Goal: Task Accomplishment & Management: Use online tool/utility

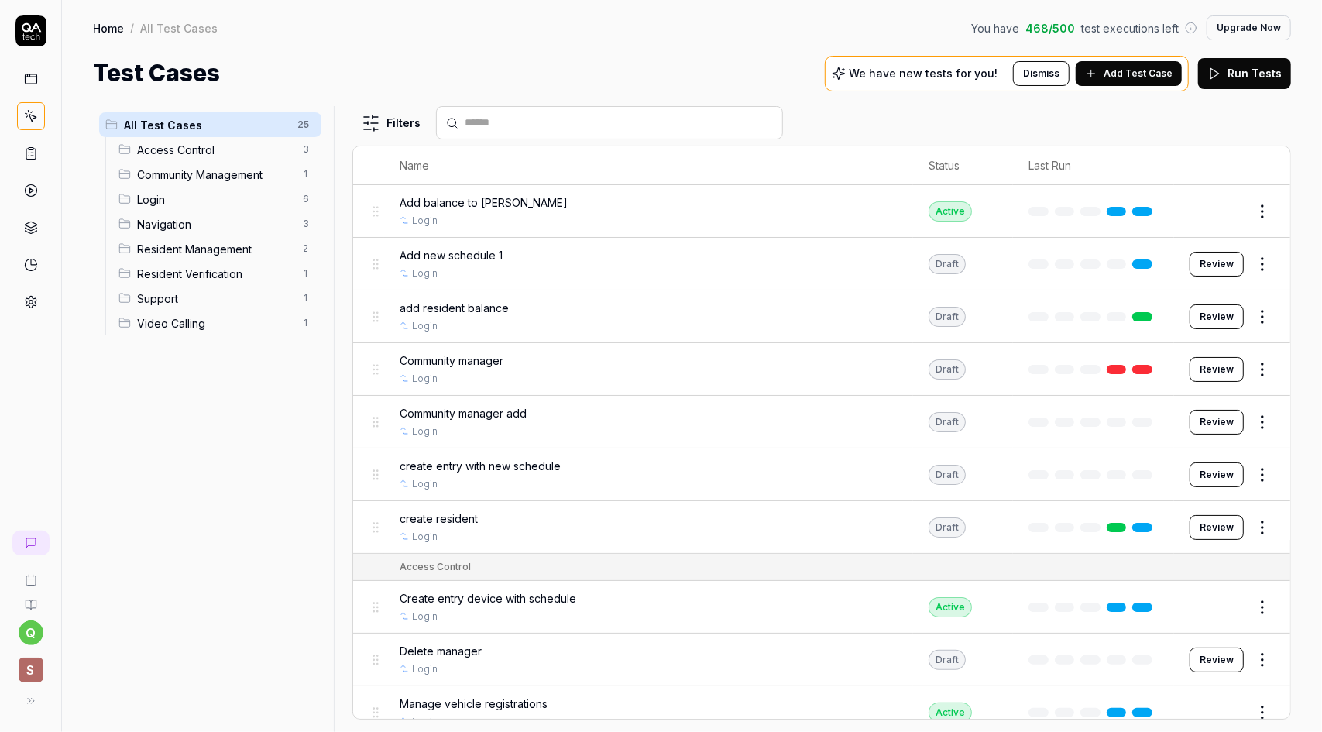
click at [447, 199] on span "Add balance to [PERSON_NAME]" at bounding box center [483, 202] width 168 height 16
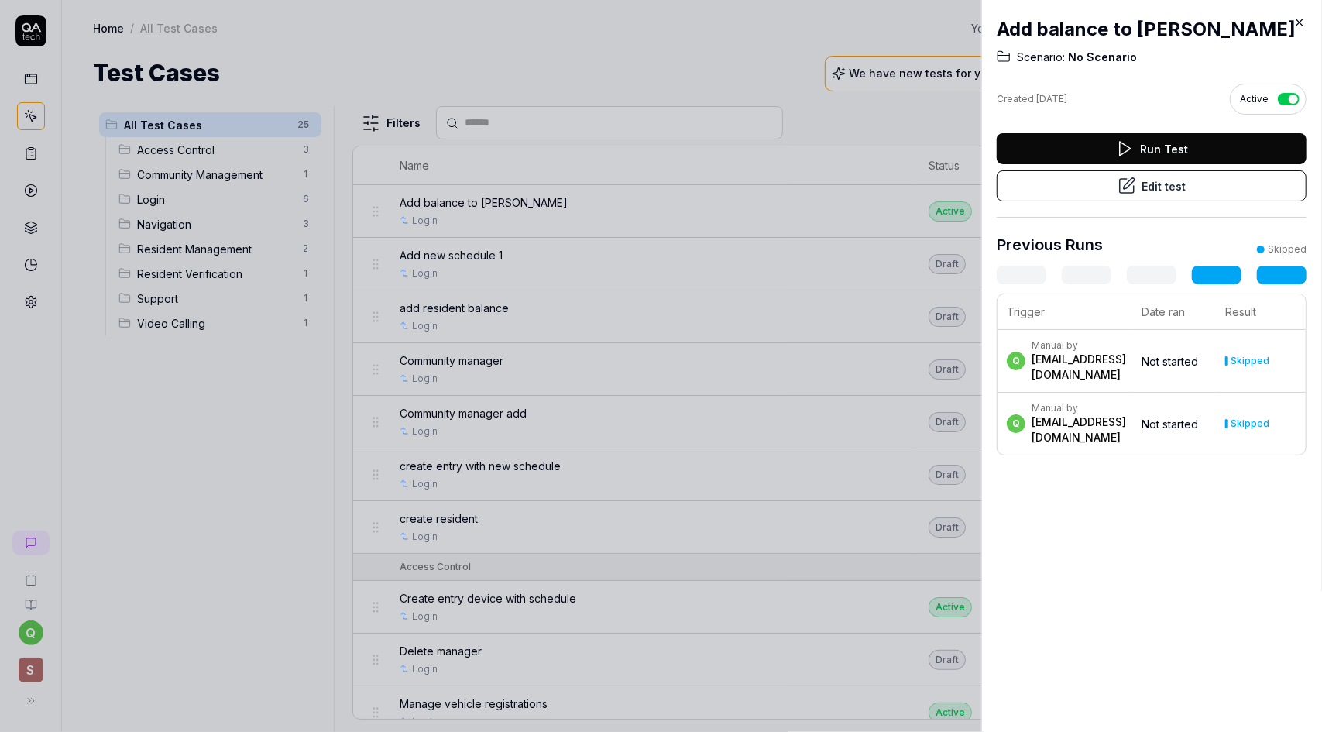
drag, startPoint x: 1300, startPoint y: 22, endPoint x: 1284, endPoint y: 46, distance: 28.6
click at [1300, 21] on icon at bounding box center [1299, 22] width 7 height 7
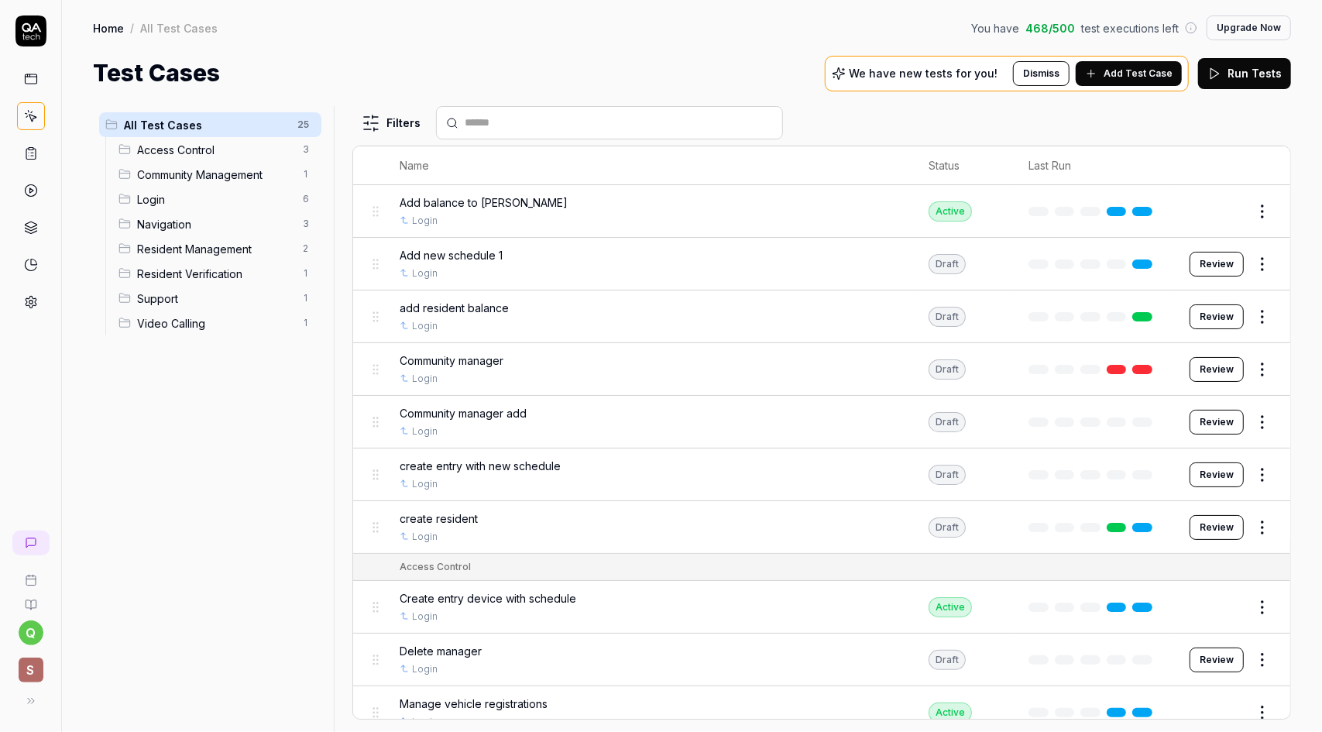
click at [1215, 265] on button "Review" at bounding box center [1216, 264] width 54 height 25
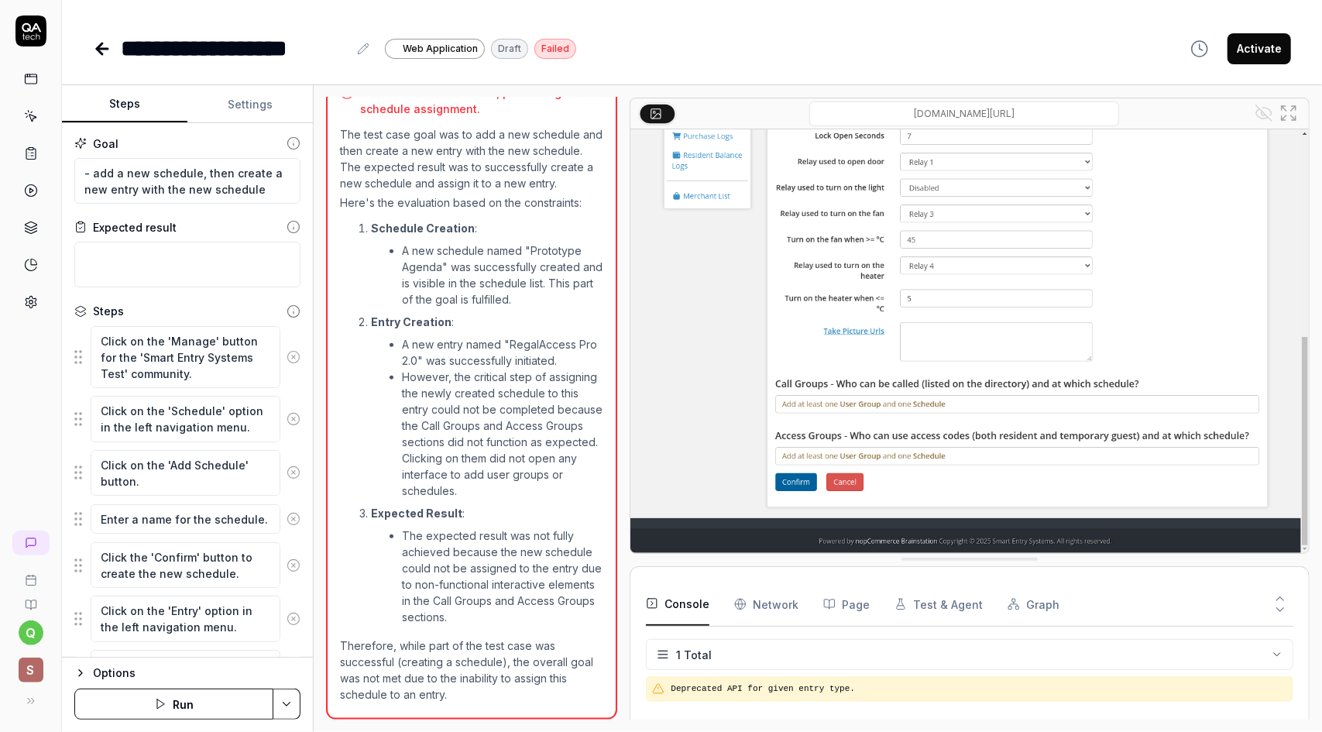
scroll to position [934, 0]
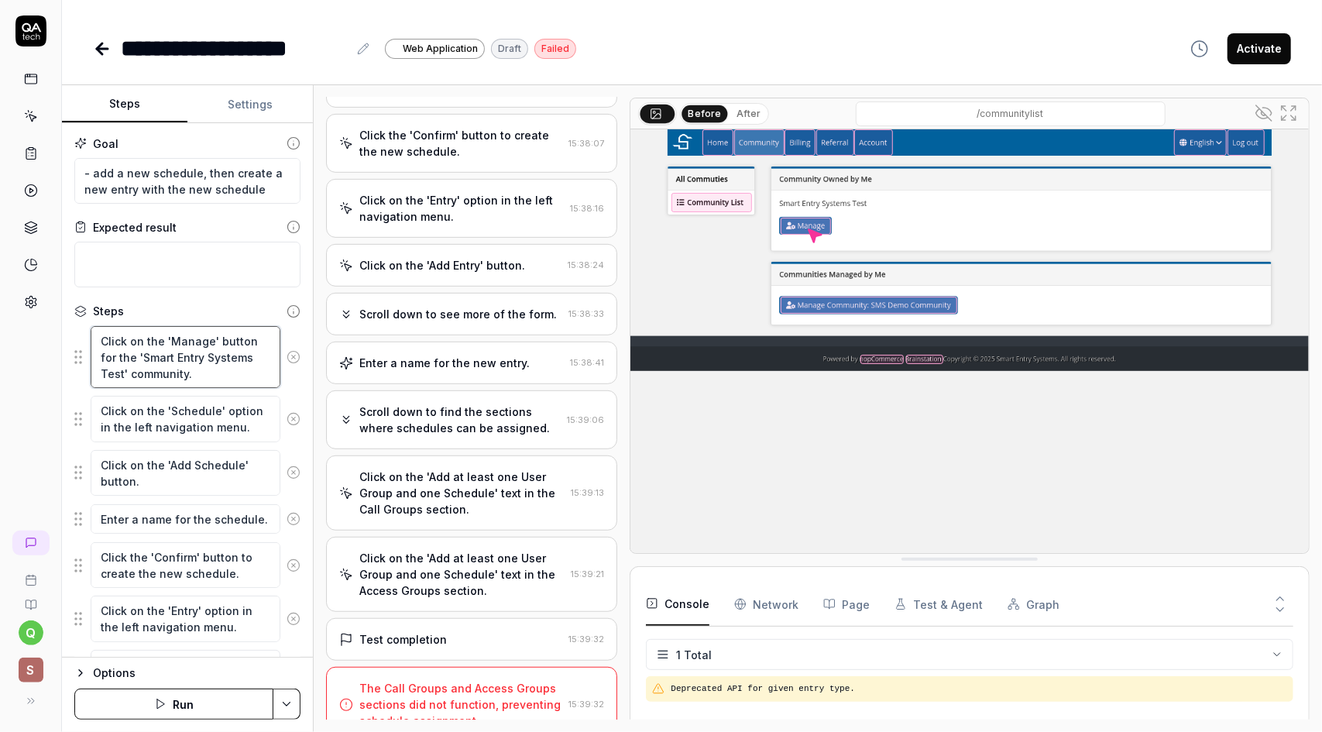
click at [194, 348] on textarea "Click on the 'Manage' button for the 'Smart Entry Systems Test' community." at bounding box center [186, 357] width 190 height 62
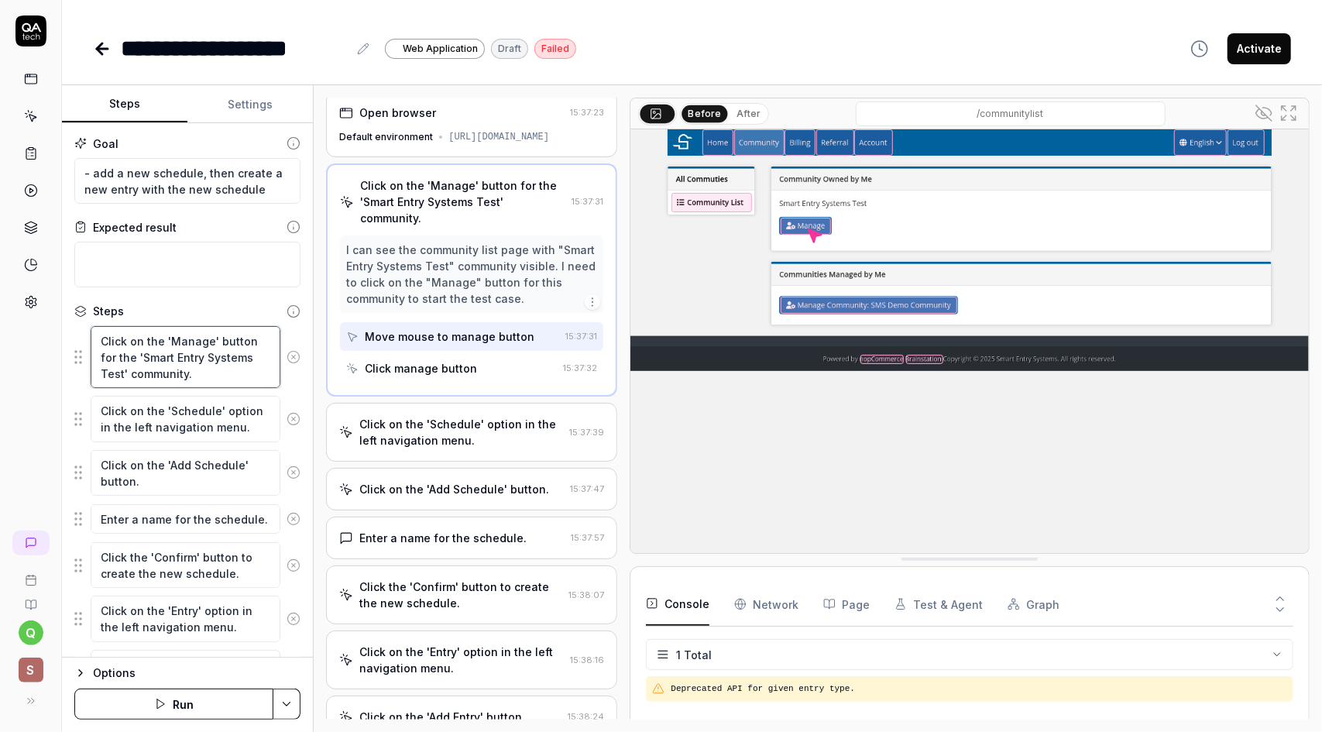
scroll to position [0, 0]
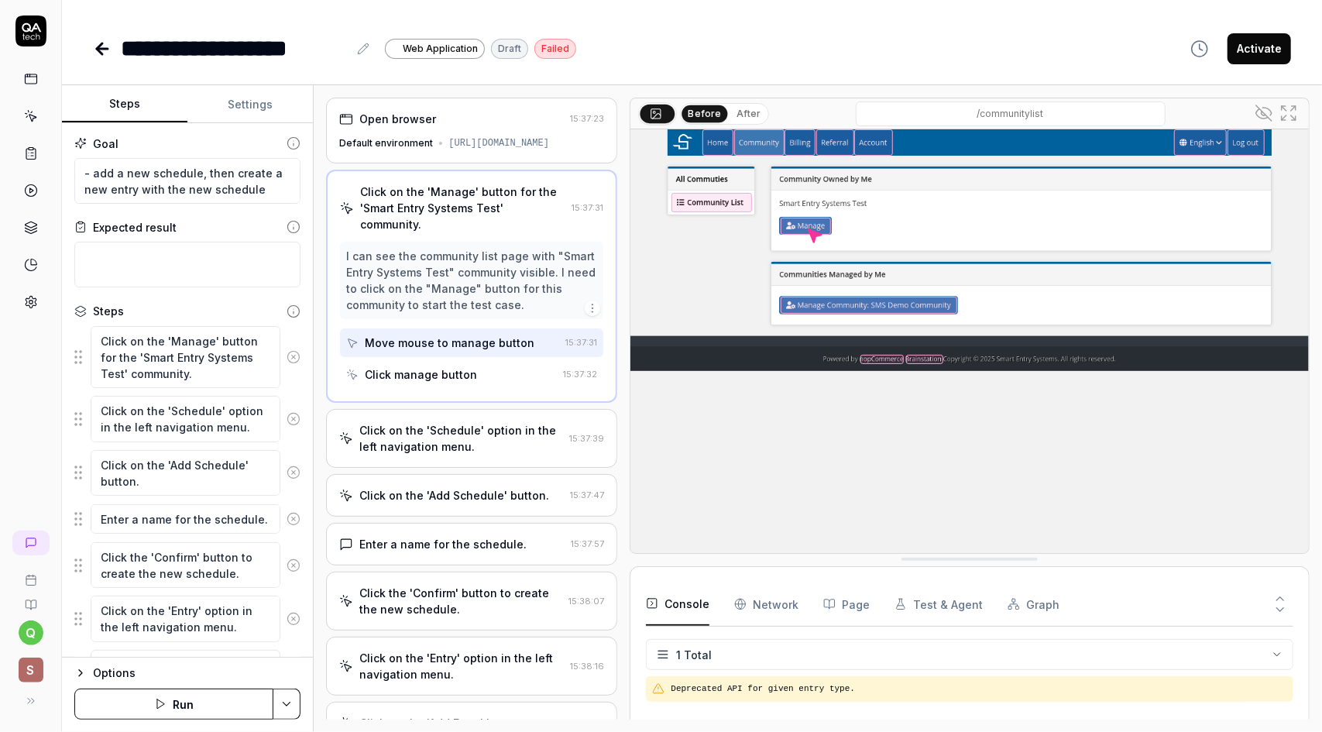
click at [432, 351] on div "Move mouse to manage button" at bounding box center [450, 342] width 170 height 16
click at [430, 382] on div "Click manage button" at bounding box center [421, 374] width 112 height 16
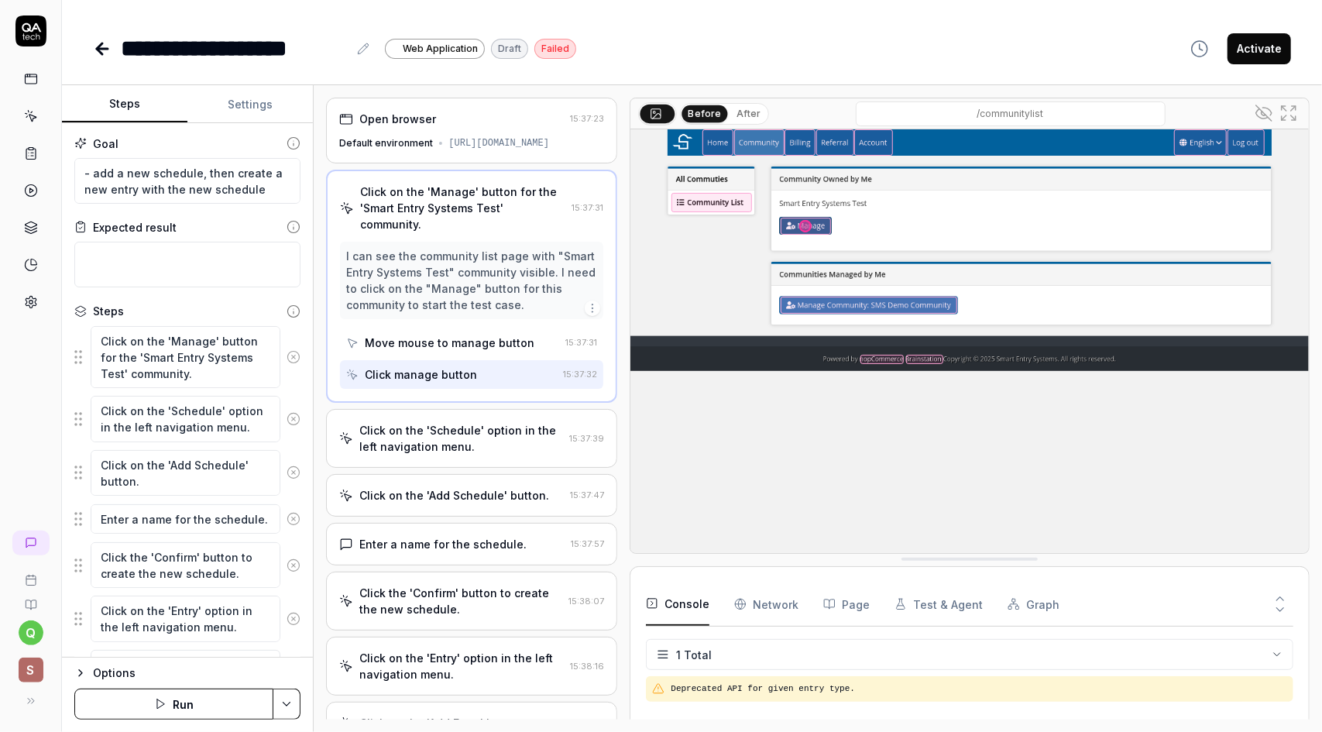
click at [436, 351] on div "Move mouse to manage button" at bounding box center [450, 342] width 170 height 16
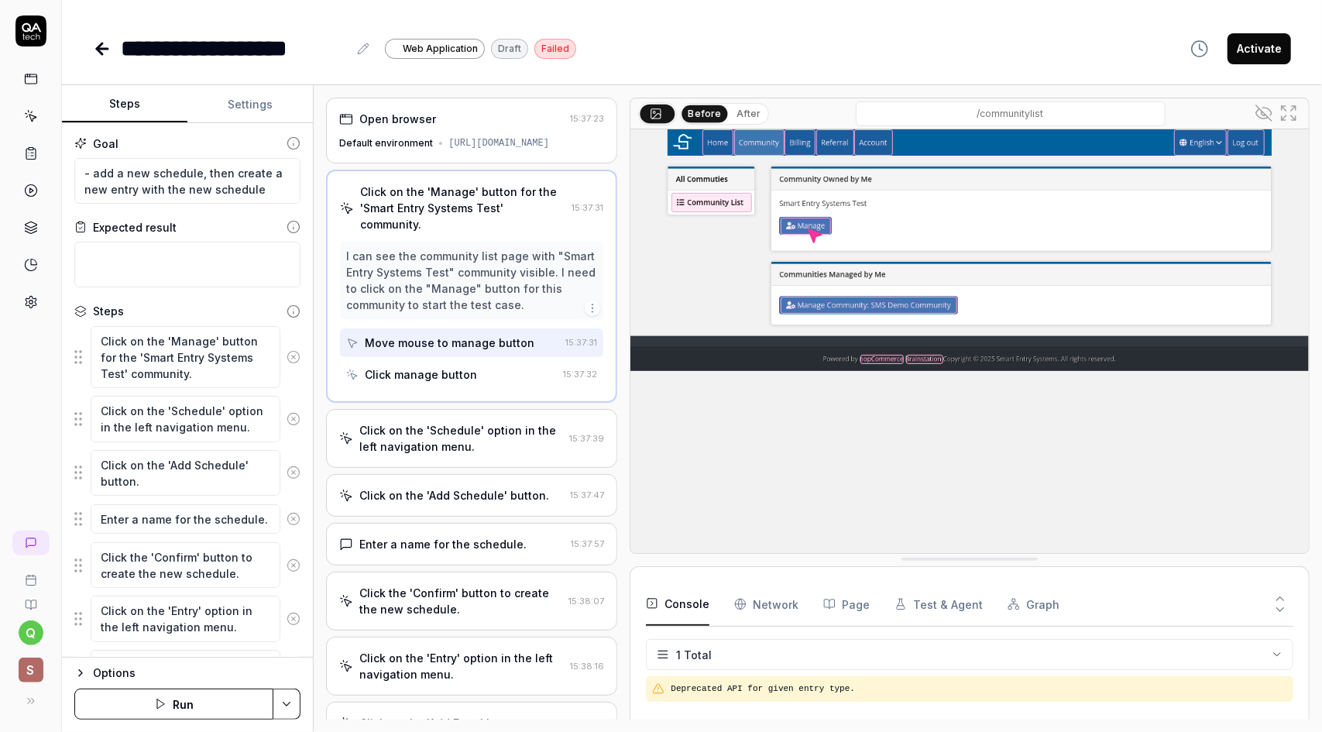
click at [432, 382] on div "Click manage button" at bounding box center [421, 374] width 112 height 16
type textarea "*"
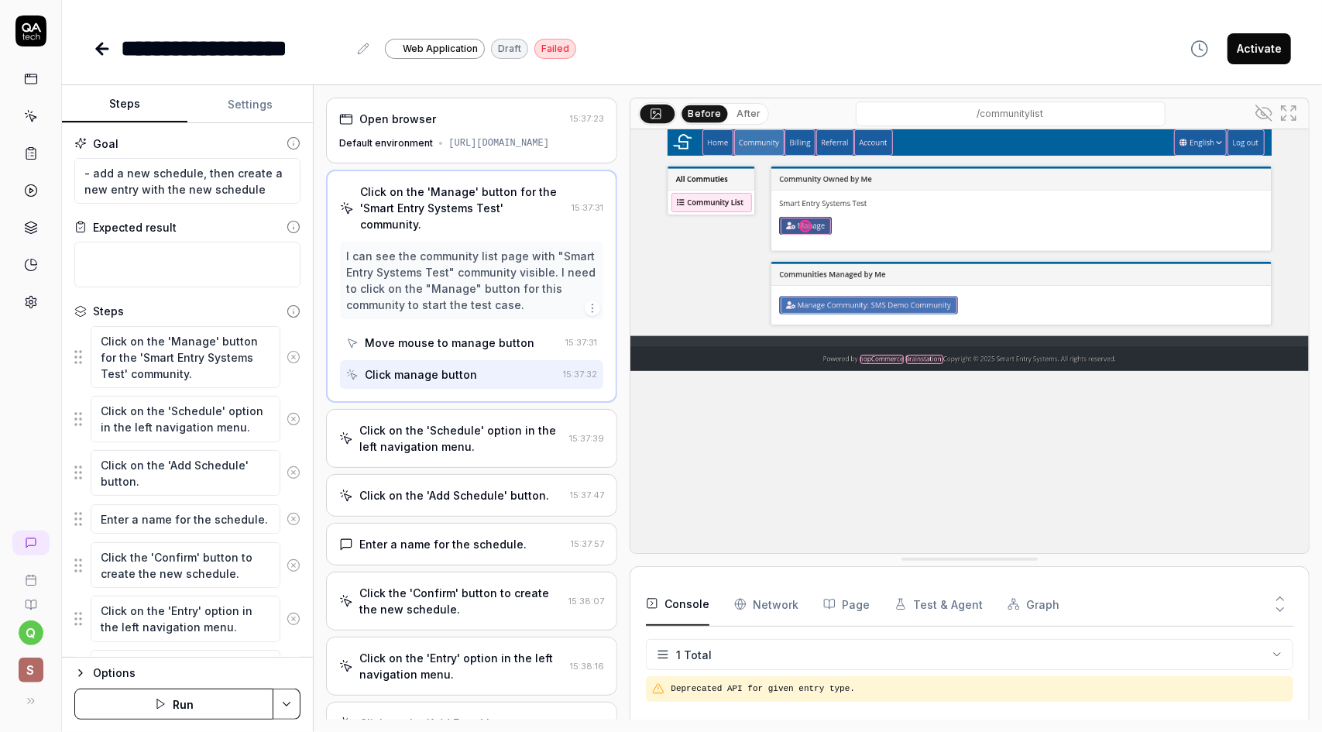
click at [417, 222] on div "Click on the 'Manage' button for the 'Smart Entry Systems Test' community." at bounding box center [462, 207] width 205 height 49
click at [506, 232] on div "Click on the 'Manage' button for the 'Smart Entry Systems Test' community." at bounding box center [462, 207] width 205 height 49
click at [457, 445] on div "Click on the 'Schedule' option in the left navigation menu." at bounding box center [461, 438] width 204 height 33
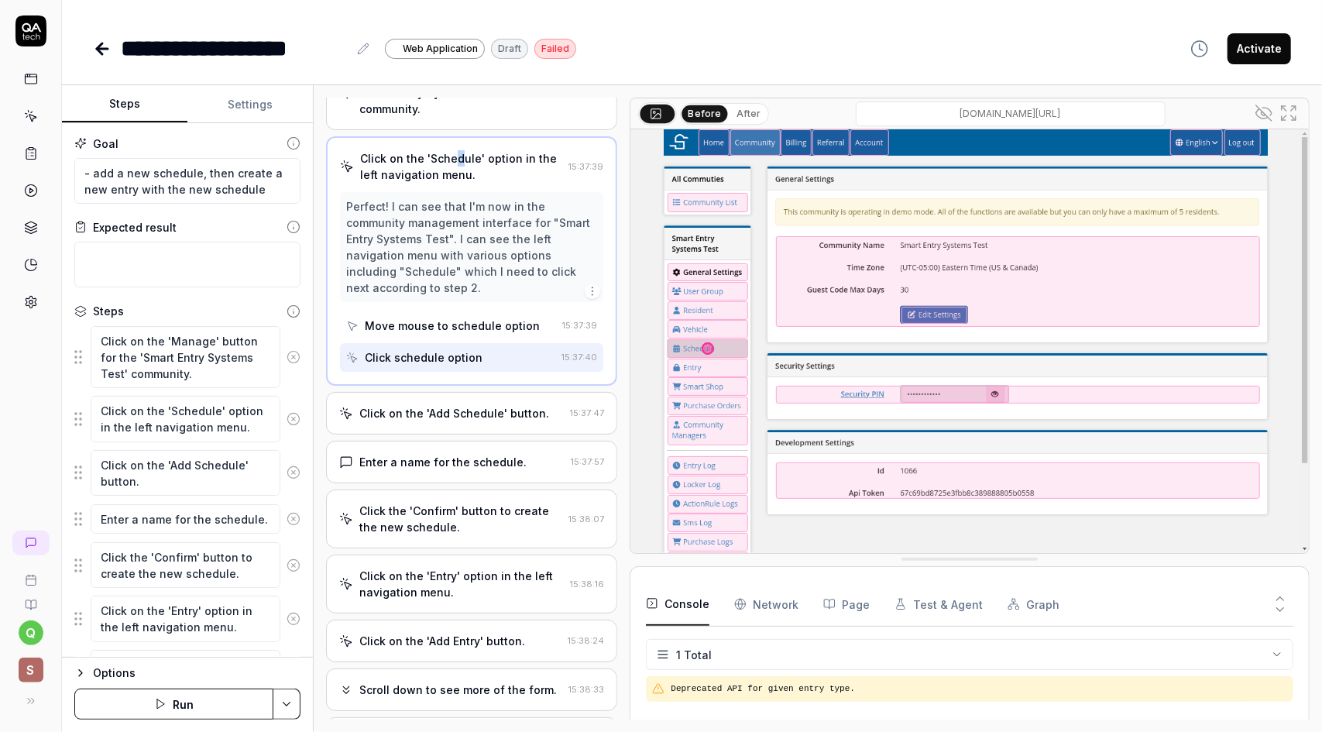
scroll to position [155, 0]
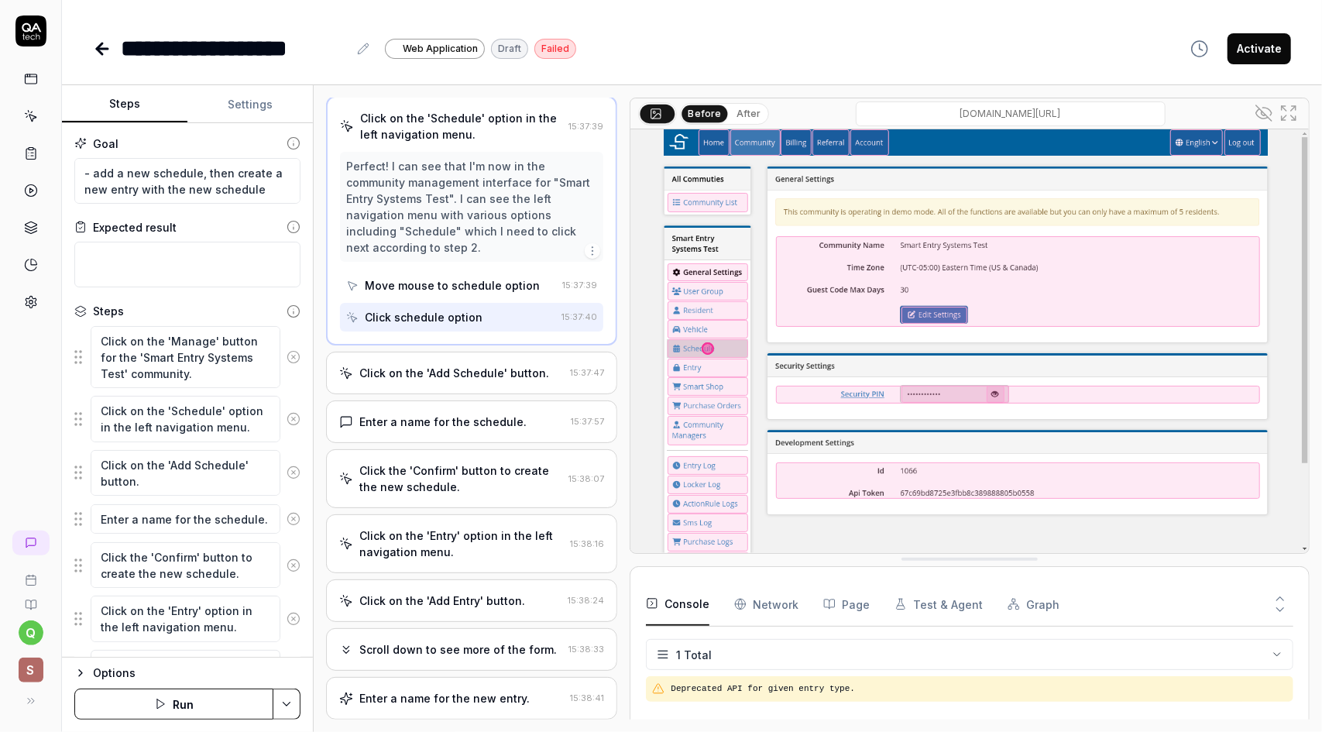
click at [468, 381] on div "Click on the 'Add Schedule' button." at bounding box center [454, 373] width 190 height 16
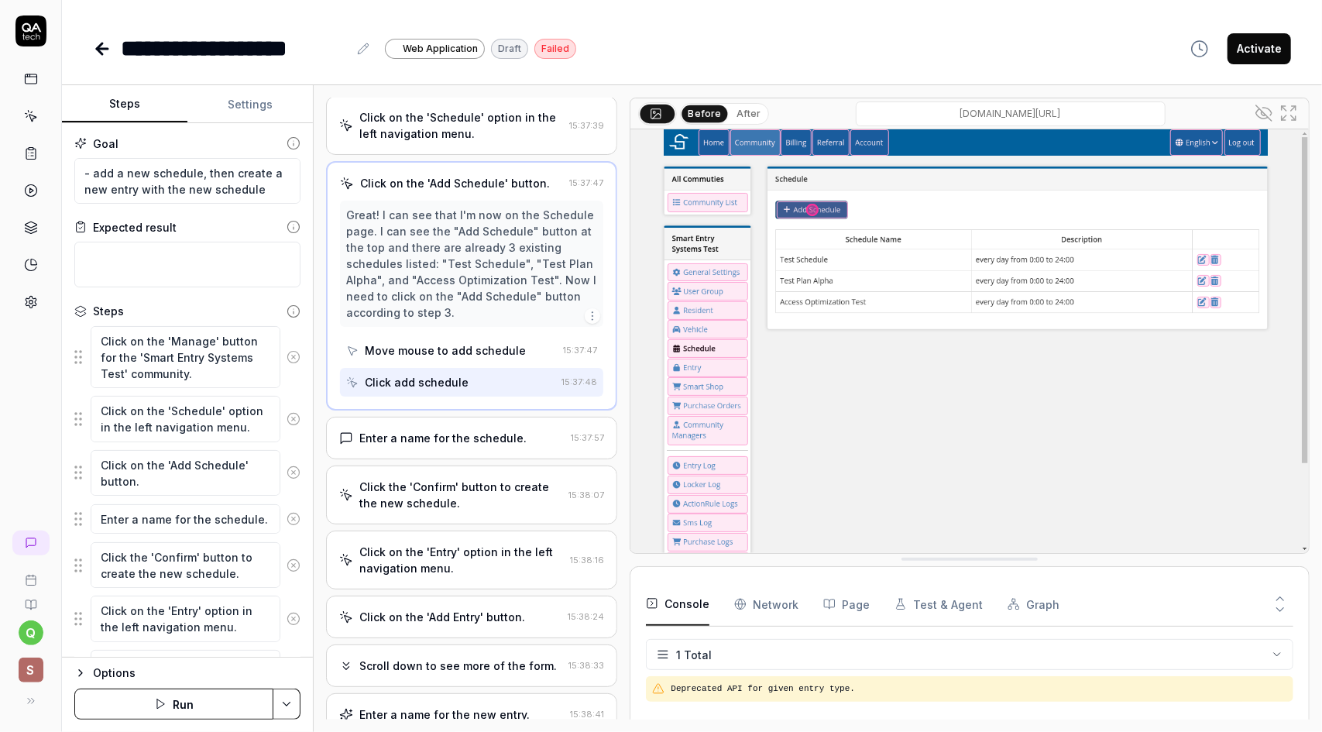
click at [488, 358] on div "Move mouse to add schedule" at bounding box center [445, 350] width 161 height 16
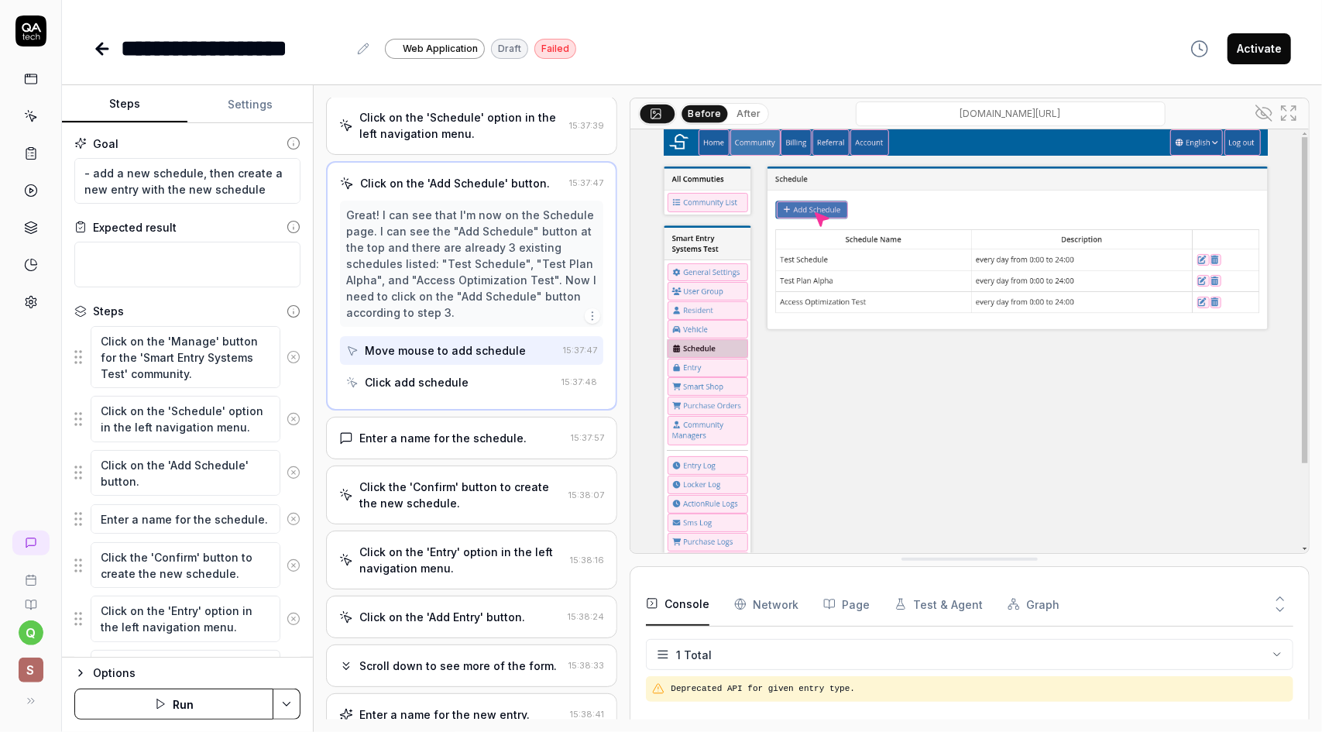
click at [475, 396] on div "Click add schedule" at bounding box center [450, 382] width 209 height 29
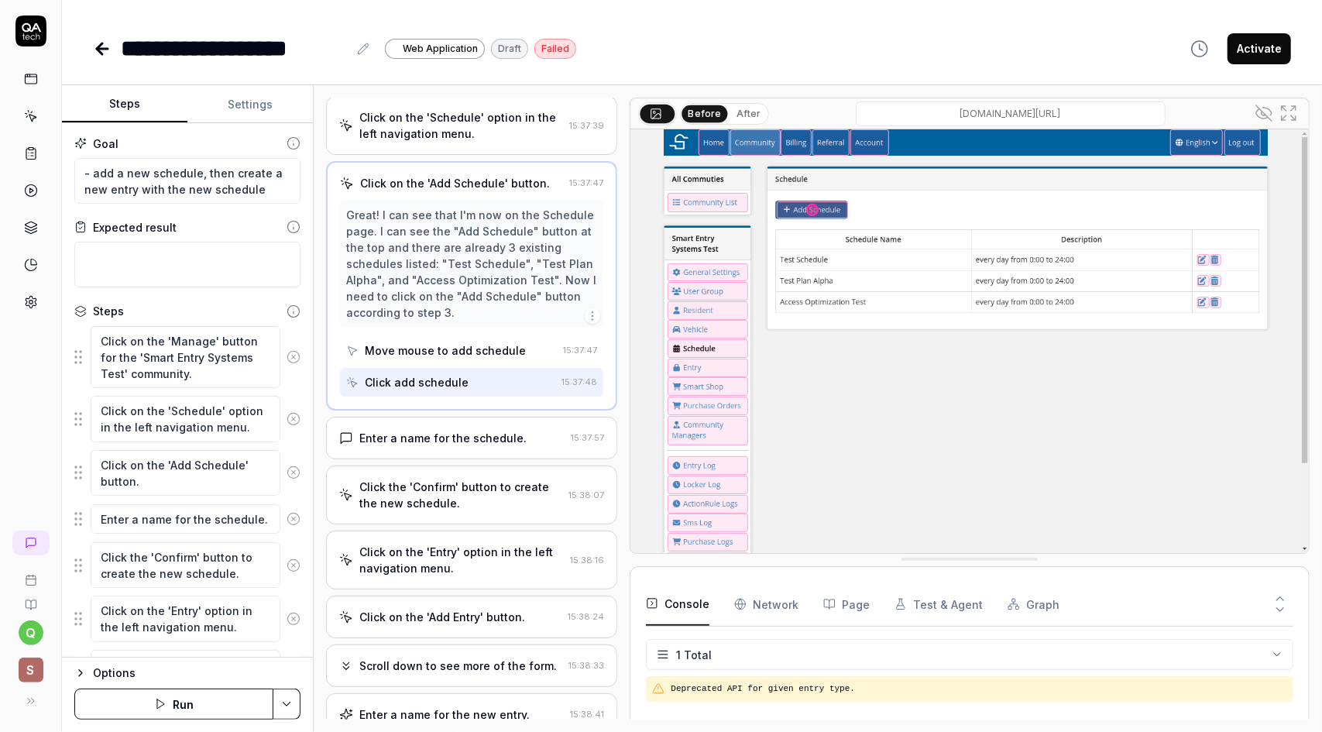
scroll to position [310, 0]
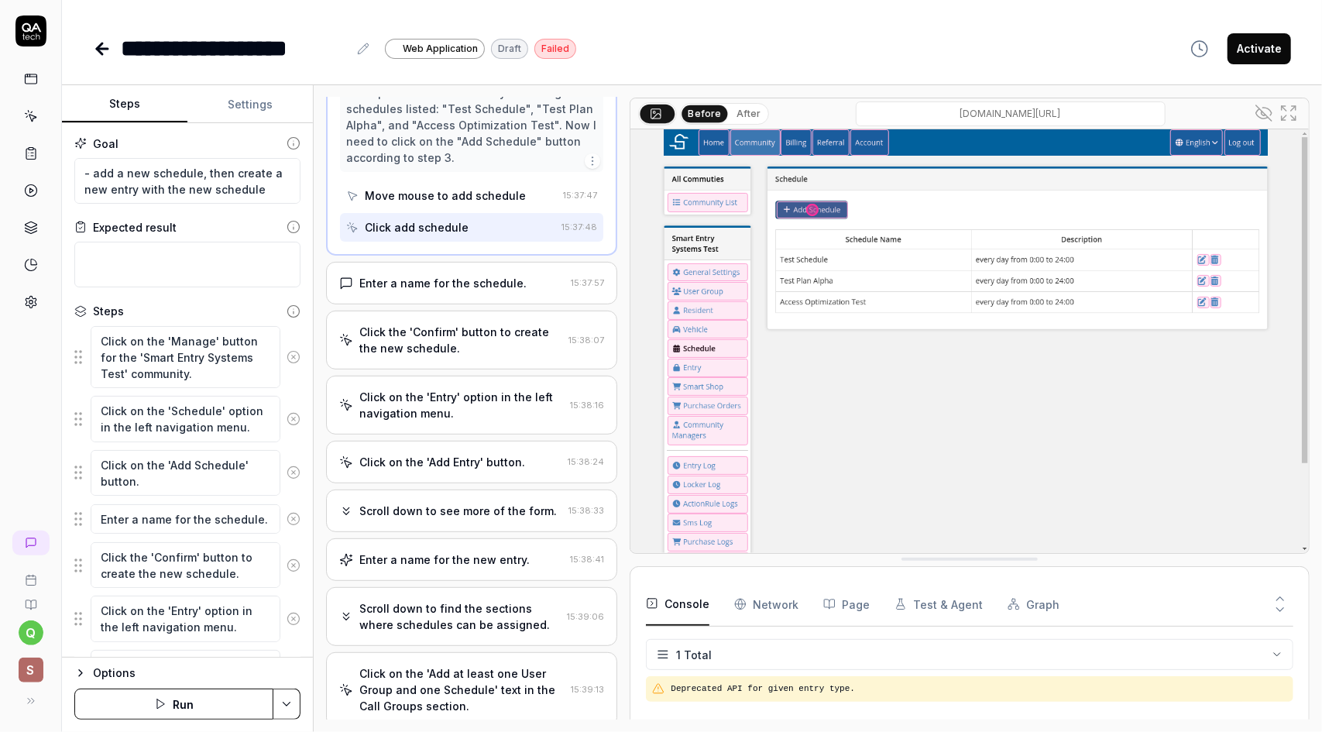
click at [460, 291] on div "Enter a name for the schedule." at bounding box center [442, 283] width 167 height 16
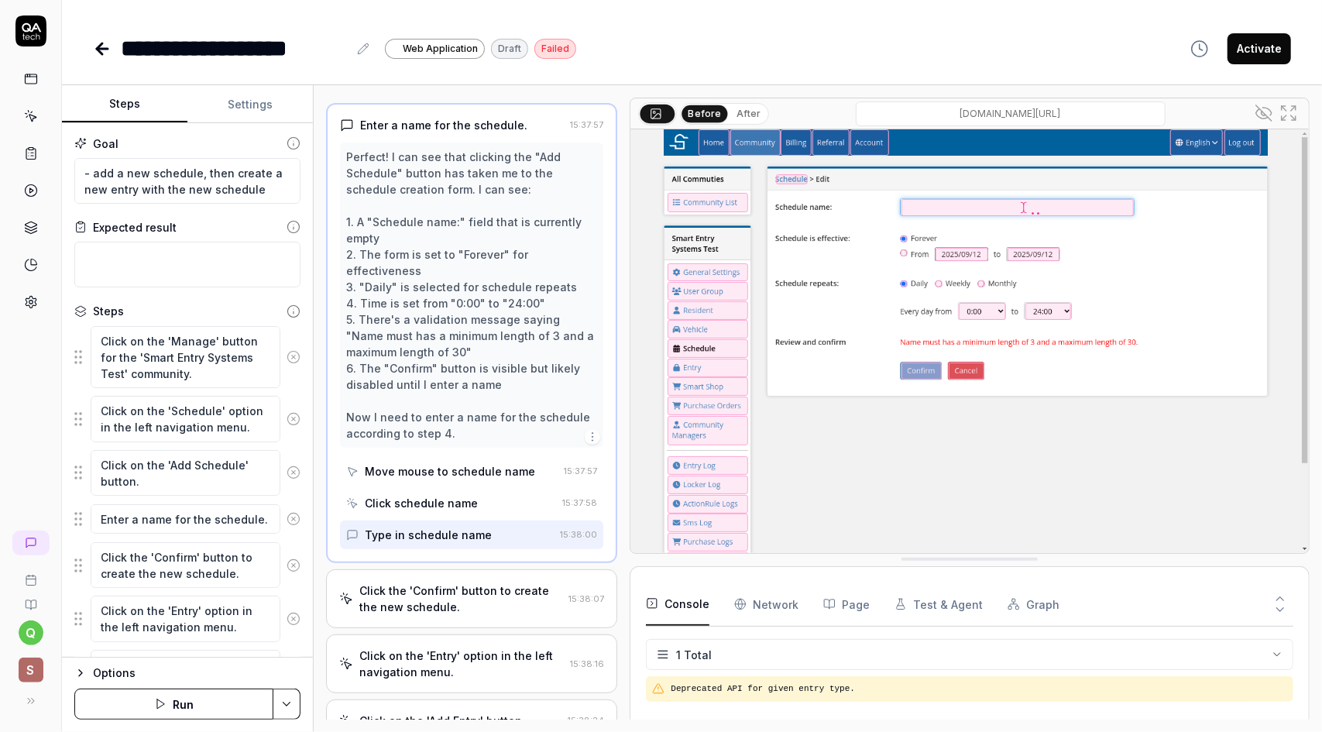
scroll to position [348, 0]
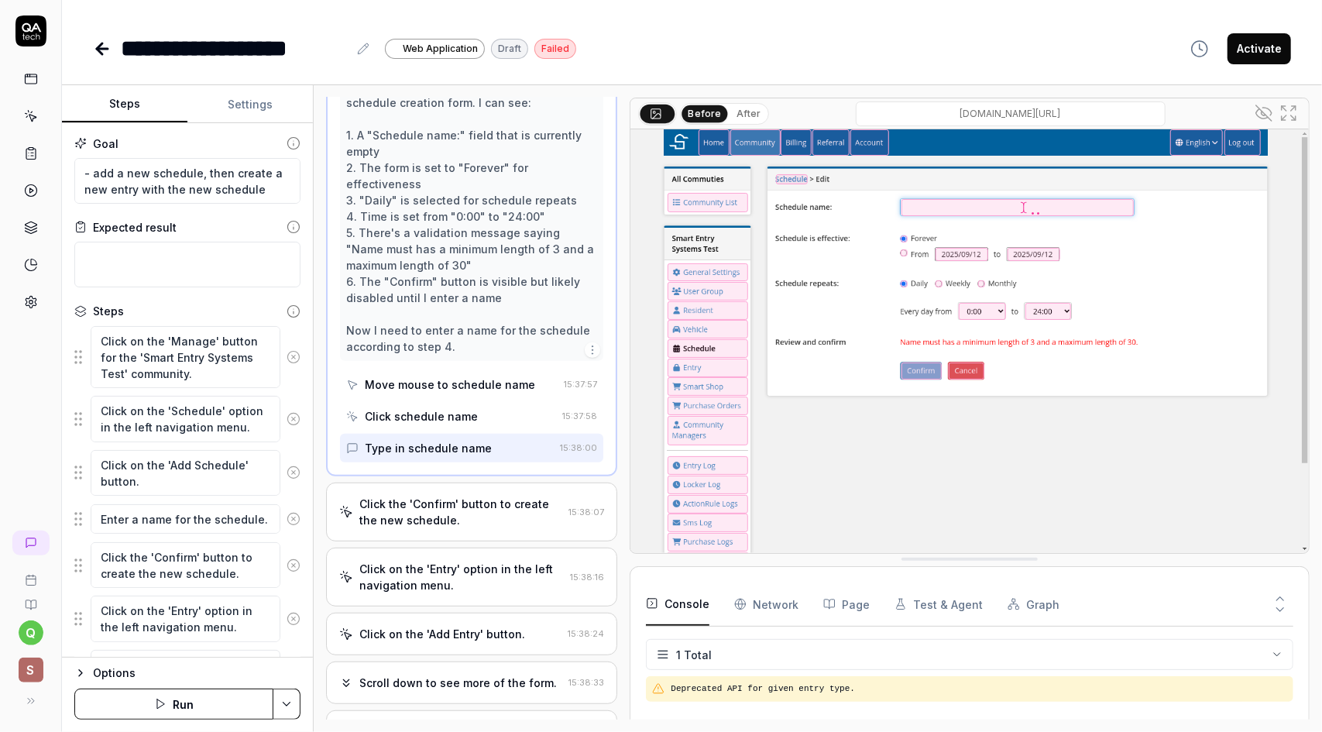
click at [441, 420] on div "Click schedule name" at bounding box center [421, 416] width 113 height 16
click at [1263, 111] on icon at bounding box center [1263, 112] width 15 height 15
